Goal: Find specific page/section: Find specific page/section

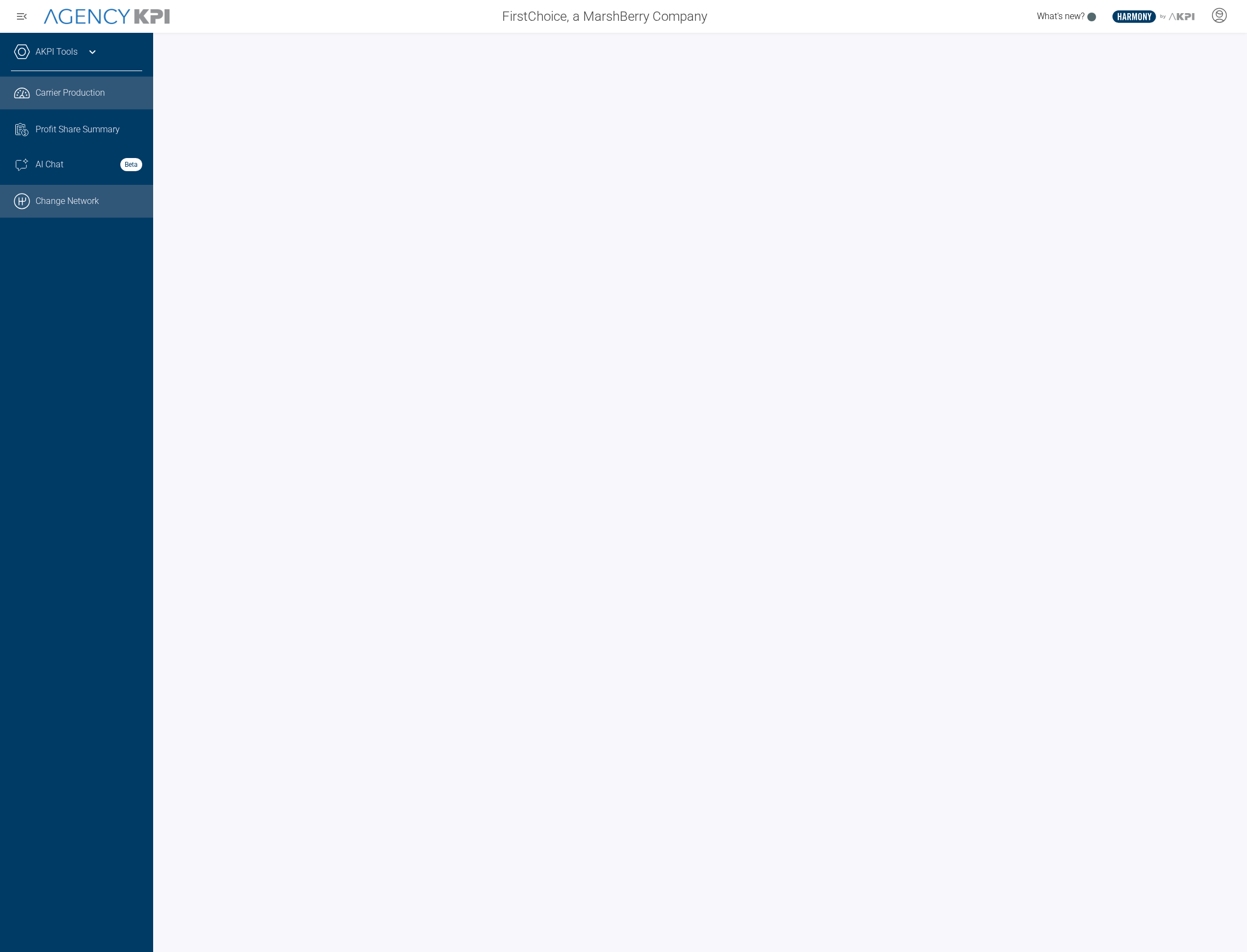
click at [82, 204] on link ".cls-1{fill:none;stroke:#000;stroke-linecap:round;stroke-linejoin:round;stroke-…" at bounding box center [77, 201] width 153 height 33
click at [87, 44] on div "AKPI Tools" at bounding box center [77, 57] width 131 height 27
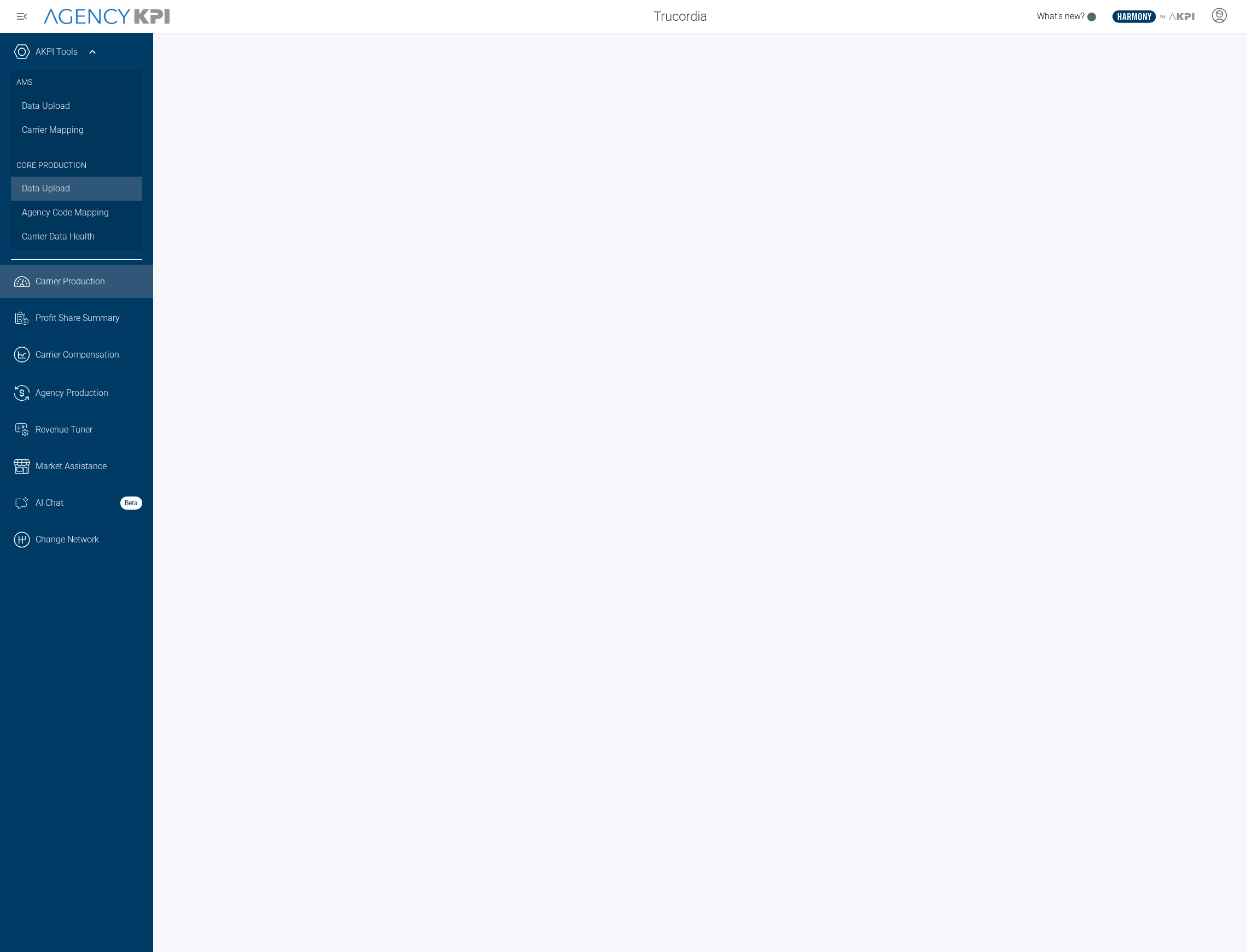
click at [82, 196] on link "Data Upload" at bounding box center [77, 189] width 131 height 24
